Goal: Task Accomplishment & Management: Manage account settings

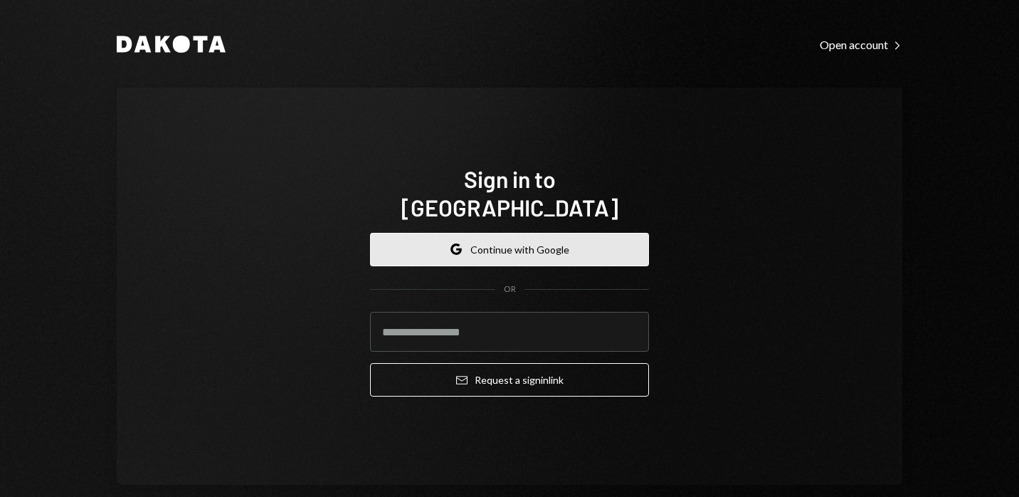
click at [517, 244] on button "Google Continue with Google" at bounding box center [509, 249] width 279 height 33
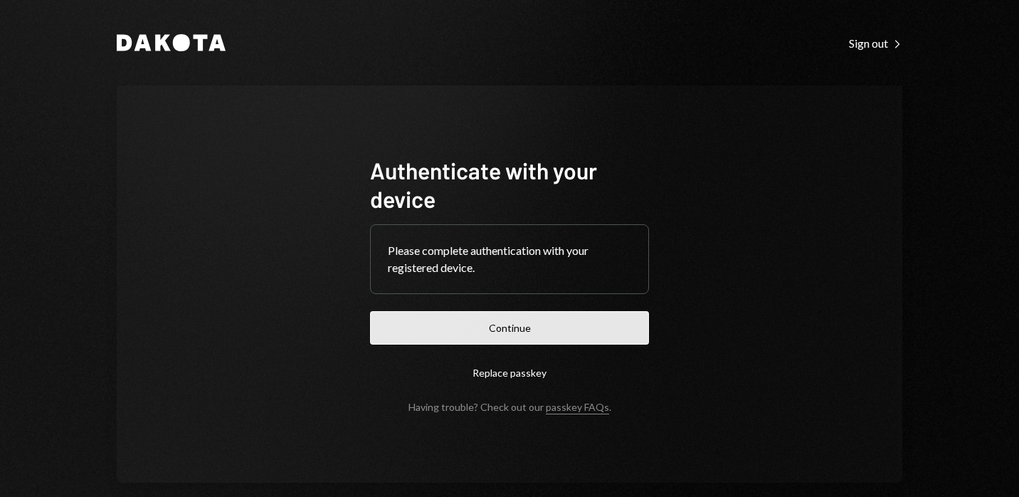
click at [510, 339] on button "Continue" at bounding box center [509, 327] width 279 height 33
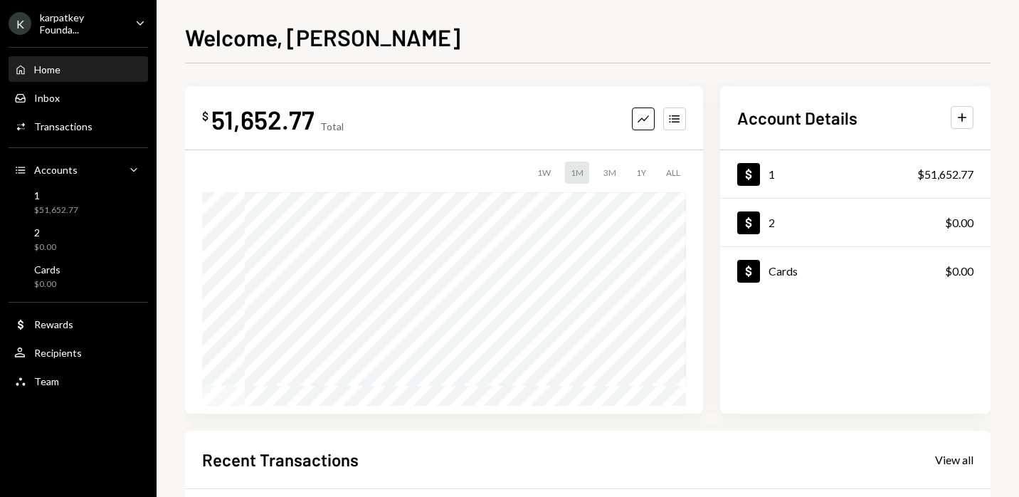
click at [1002, 276] on div "Welcome, [PERSON_NAME] $ 51,652.77 Total Graph Accounts 1W 1M 3M 1Y ALL $51,652…" at bounding box center [588, 248] width 862 height 497
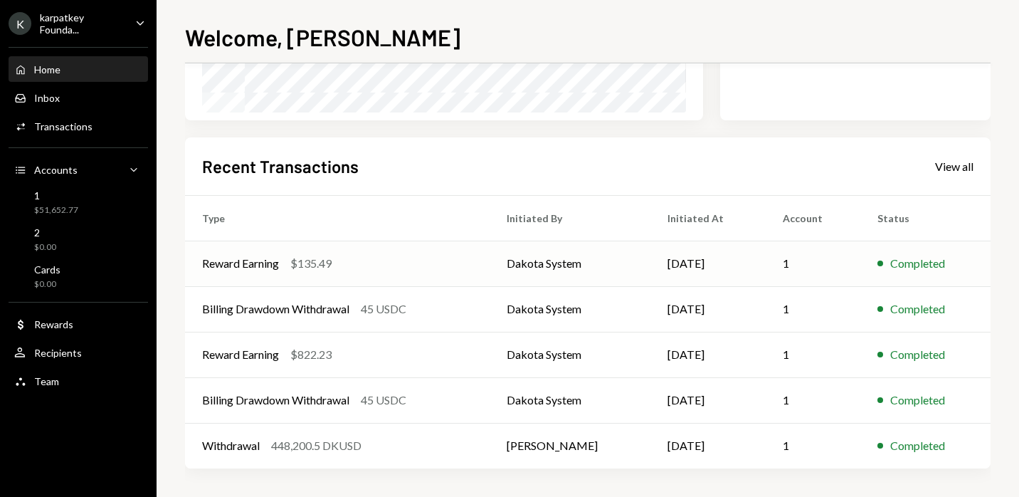
scroll to position [176, 0]
